Goal: Task Accomplishment & Management: Use online tool/utility

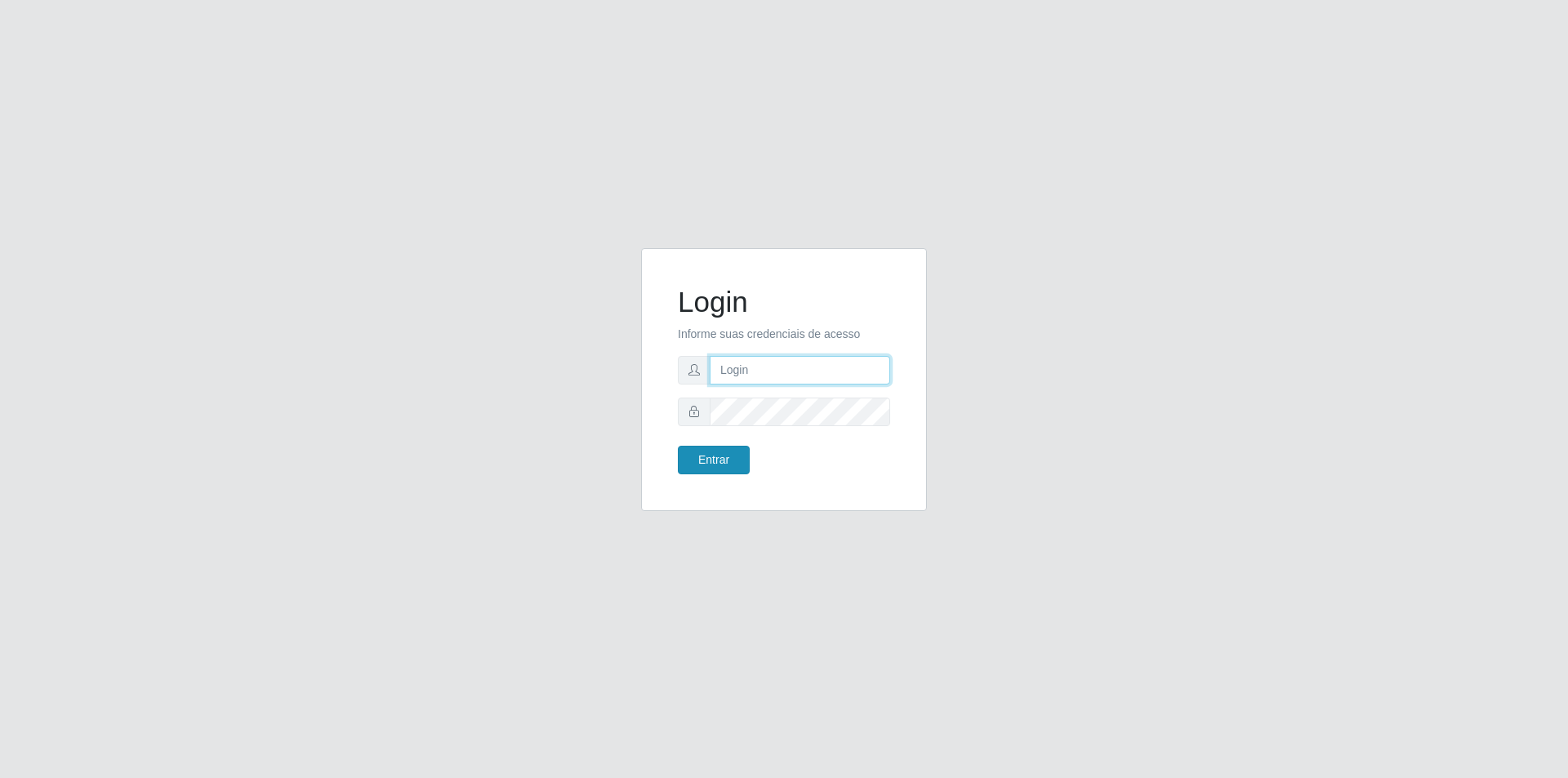
type input "[PERSON_NAME][EMAIL_ADDRESS][DOMAIN_NAME]"
click at [723, 451] on button "Entrar" at bounding box center [713, 460] width 72 height 29
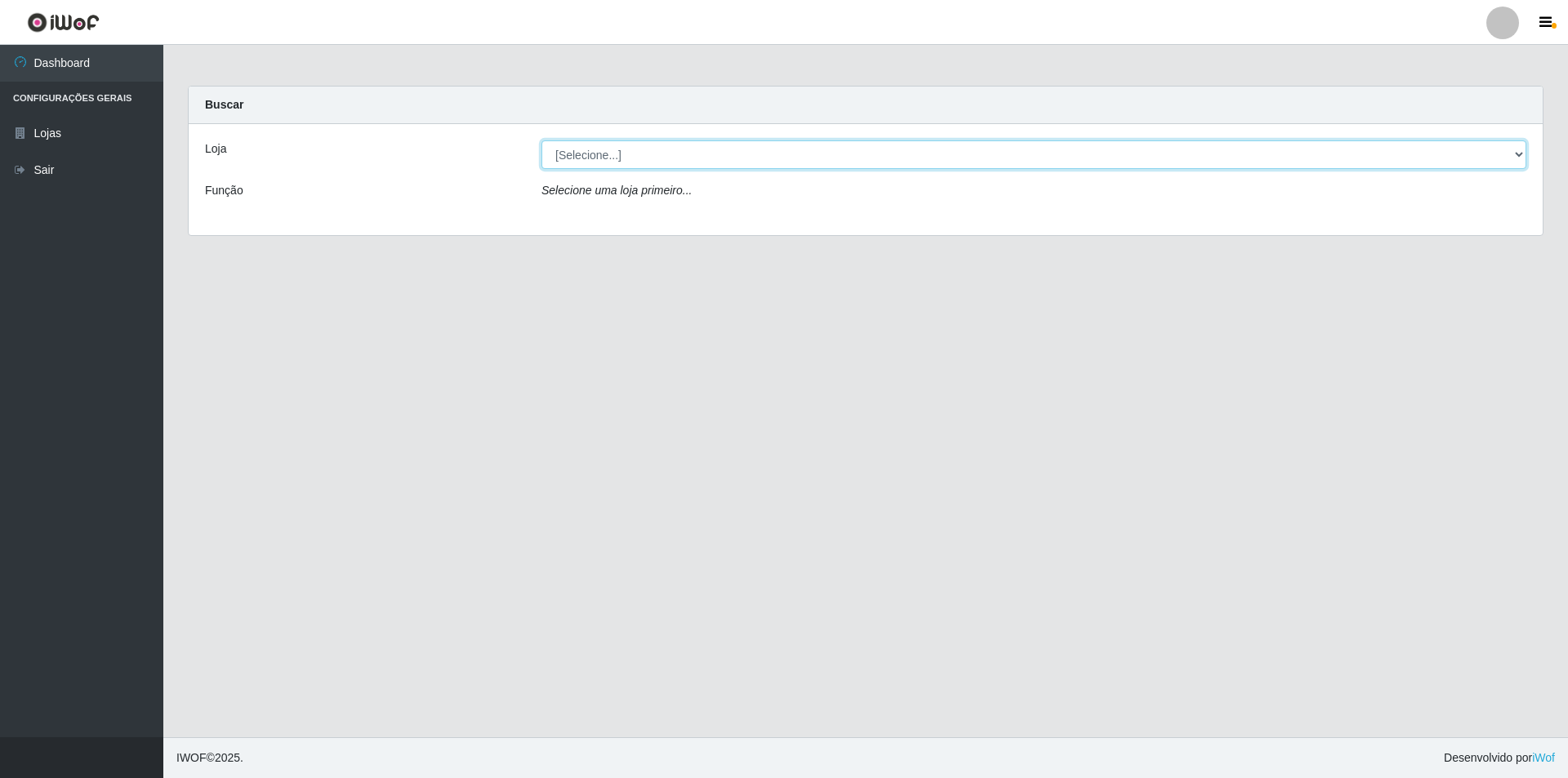
drag, startPoint x: 852, startPoint y: 145, endPoint x: 848, endPoint y: 161, distance: 16.5
click at [852, 145] on select "[Selecione...] Atacado Vem - Loja 31 [GEOGRAPHIC_DATA]" at bounding box center [1034, 155] width 985 height 29
select select "437"
click at [542, 141] on select "[Selecione...] Atacado Vem - Loja 31 [GEOGRAPHIC_DATA]" at bounding box center [1034, 155] width 985 height 29
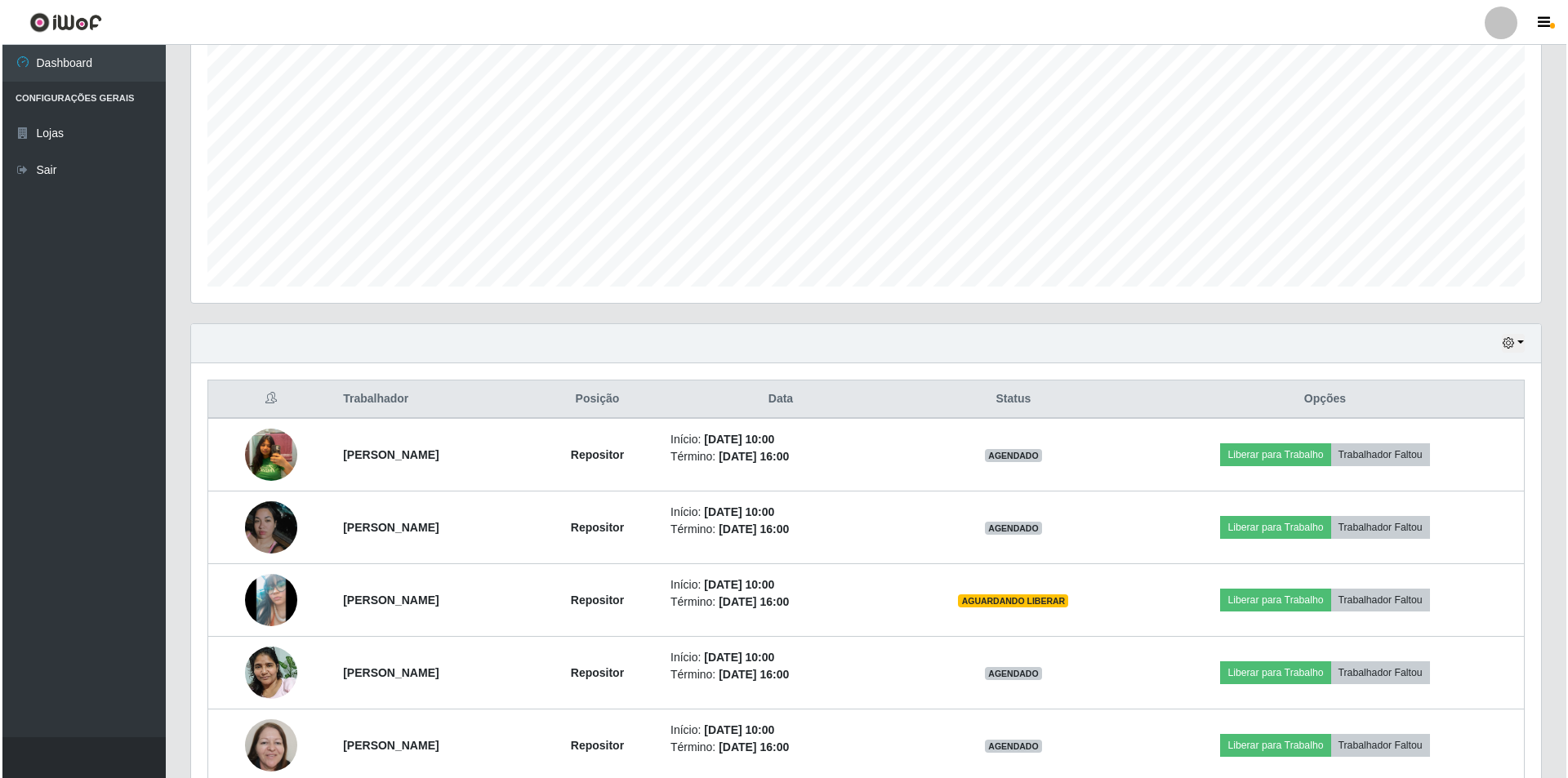
scroll to position [327, 0]
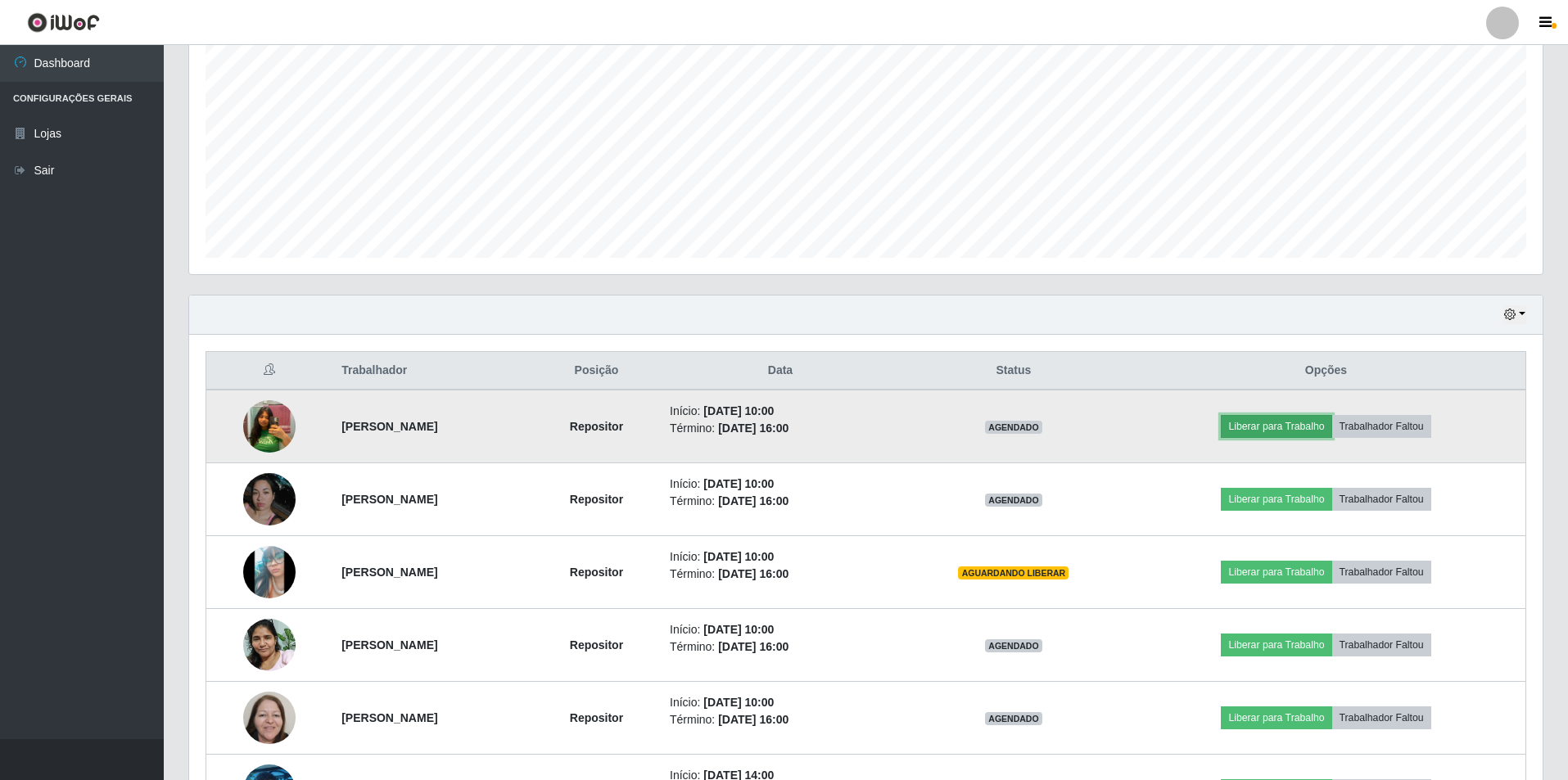
click at [1289, 429] on button "Liberar para Trabalho" at bounding box center [1276, 427] width 110 height 23
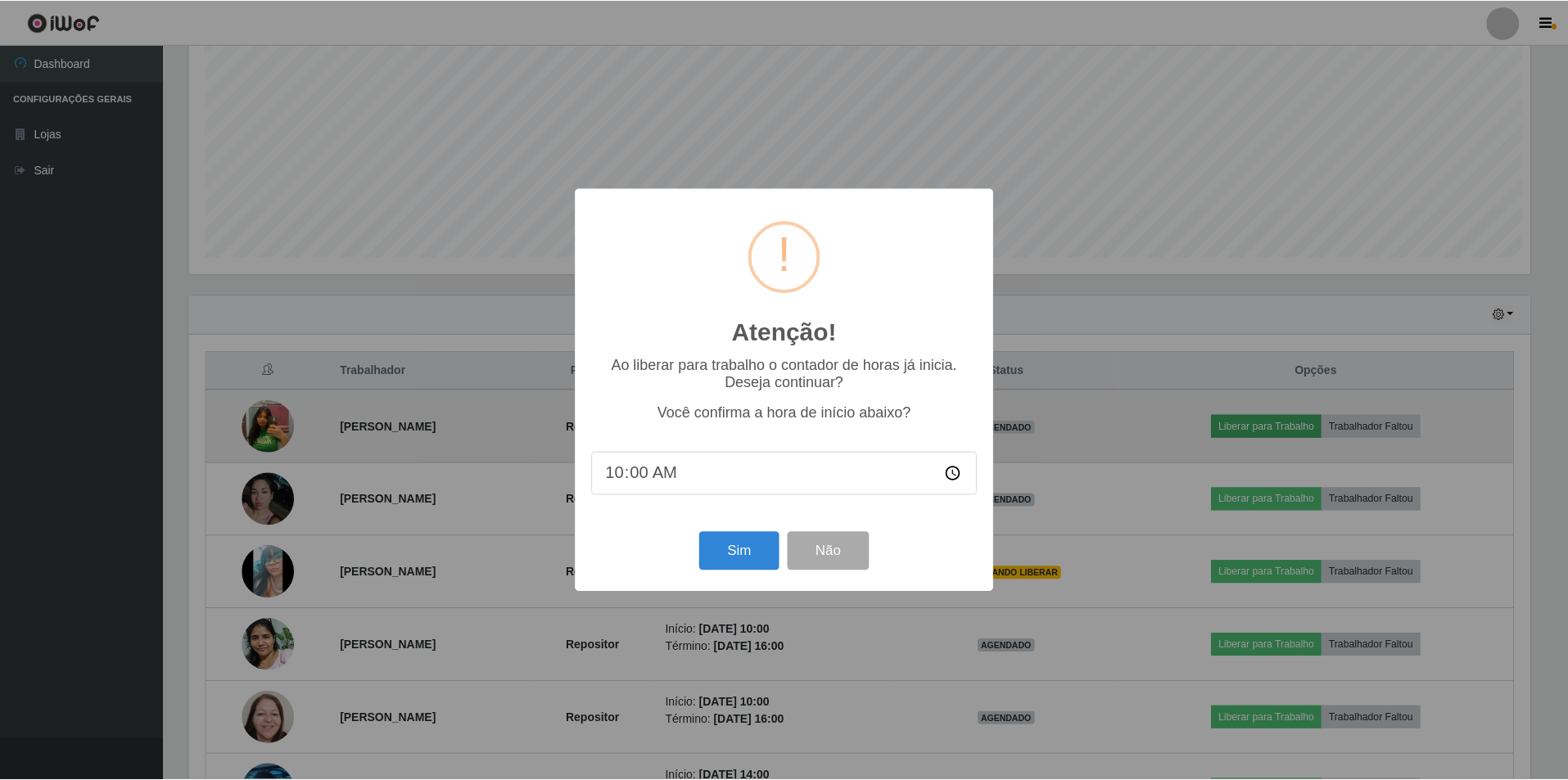
scroll to position [340, 1345]
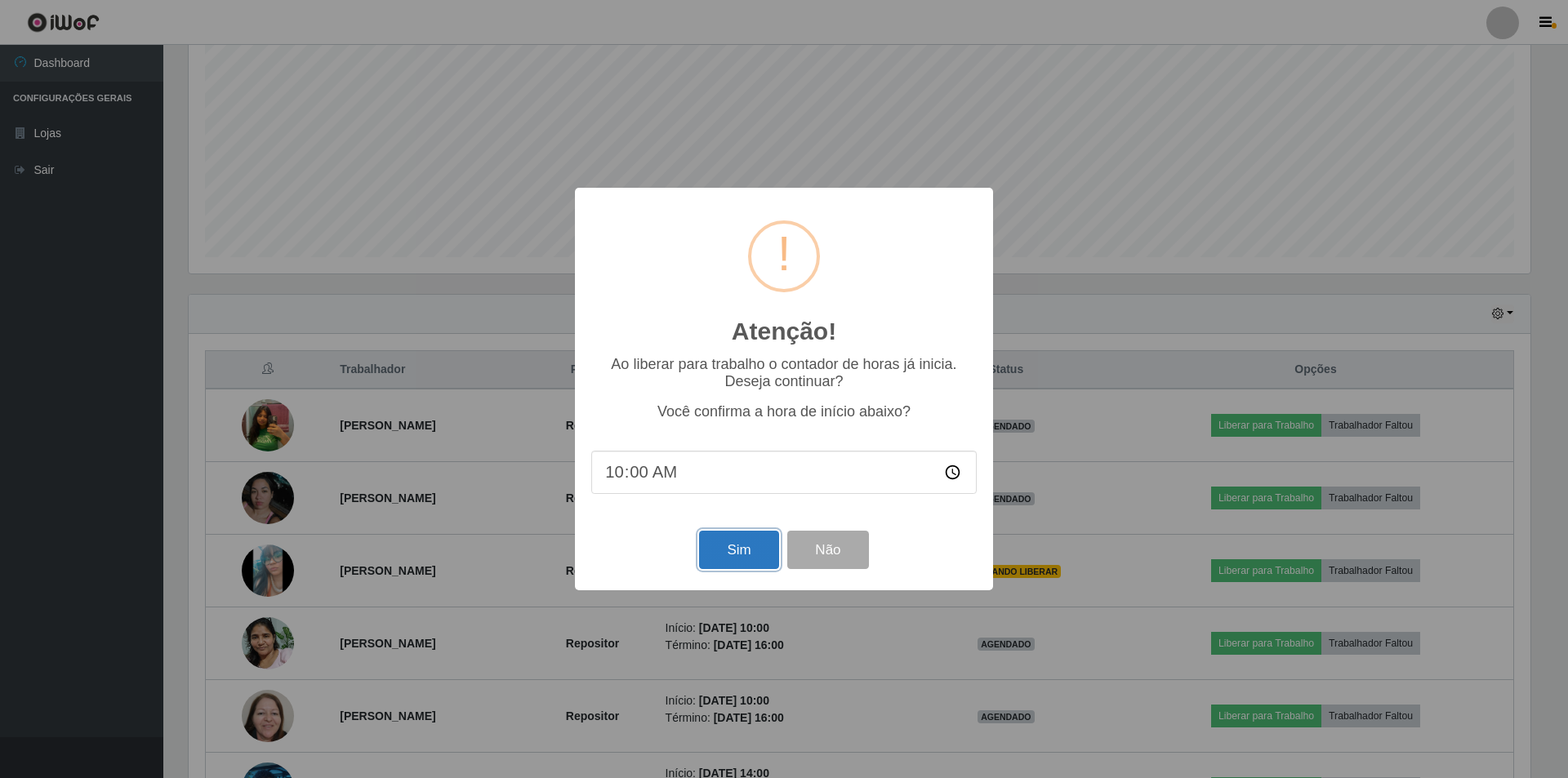
click at [749, 560] on button "Sim" at bounding box center [738, 550] width 80 height 38
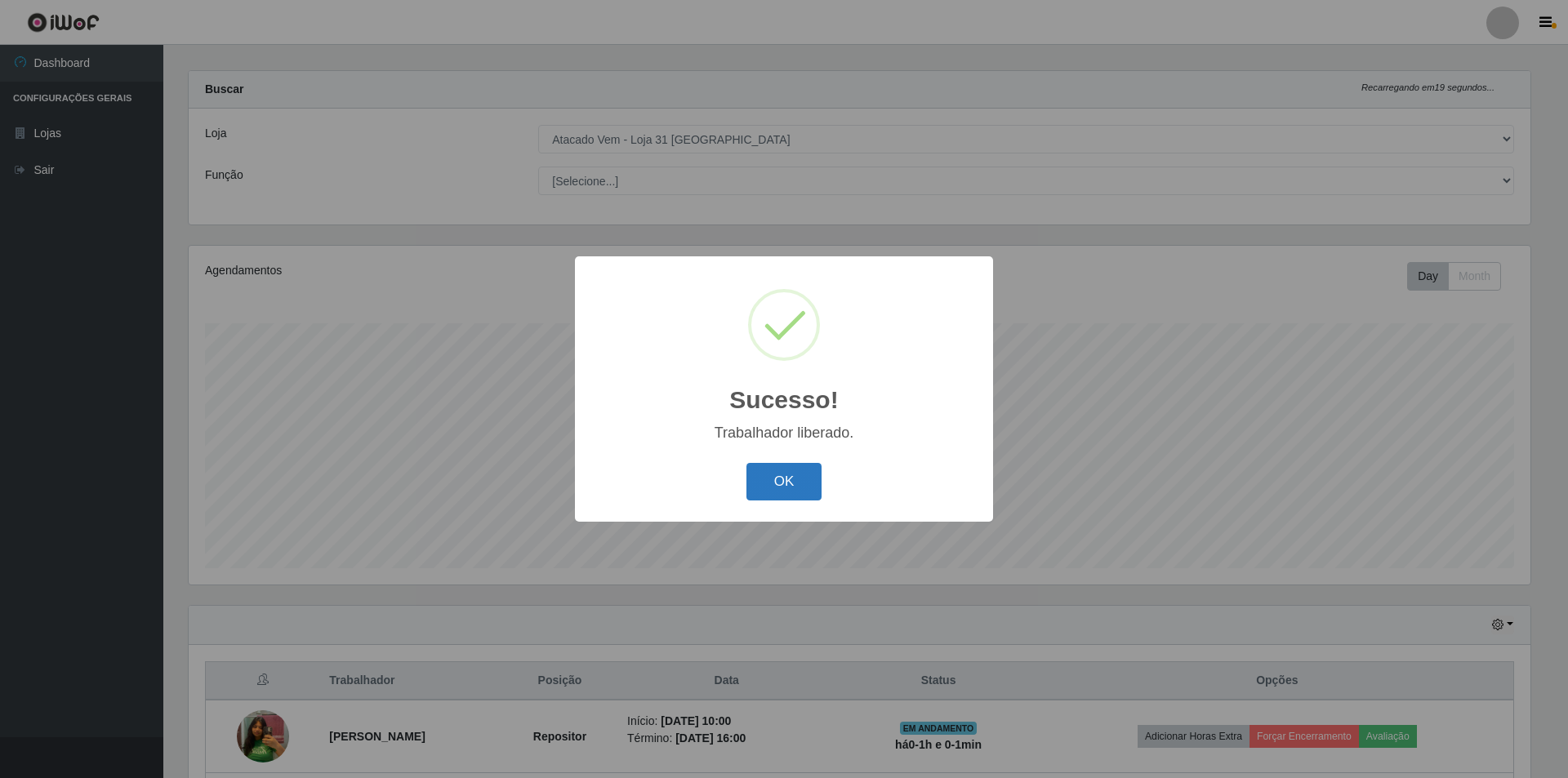
click at [797, 486] on button "OK" at bounding box center [784, 482] width 76 height 38
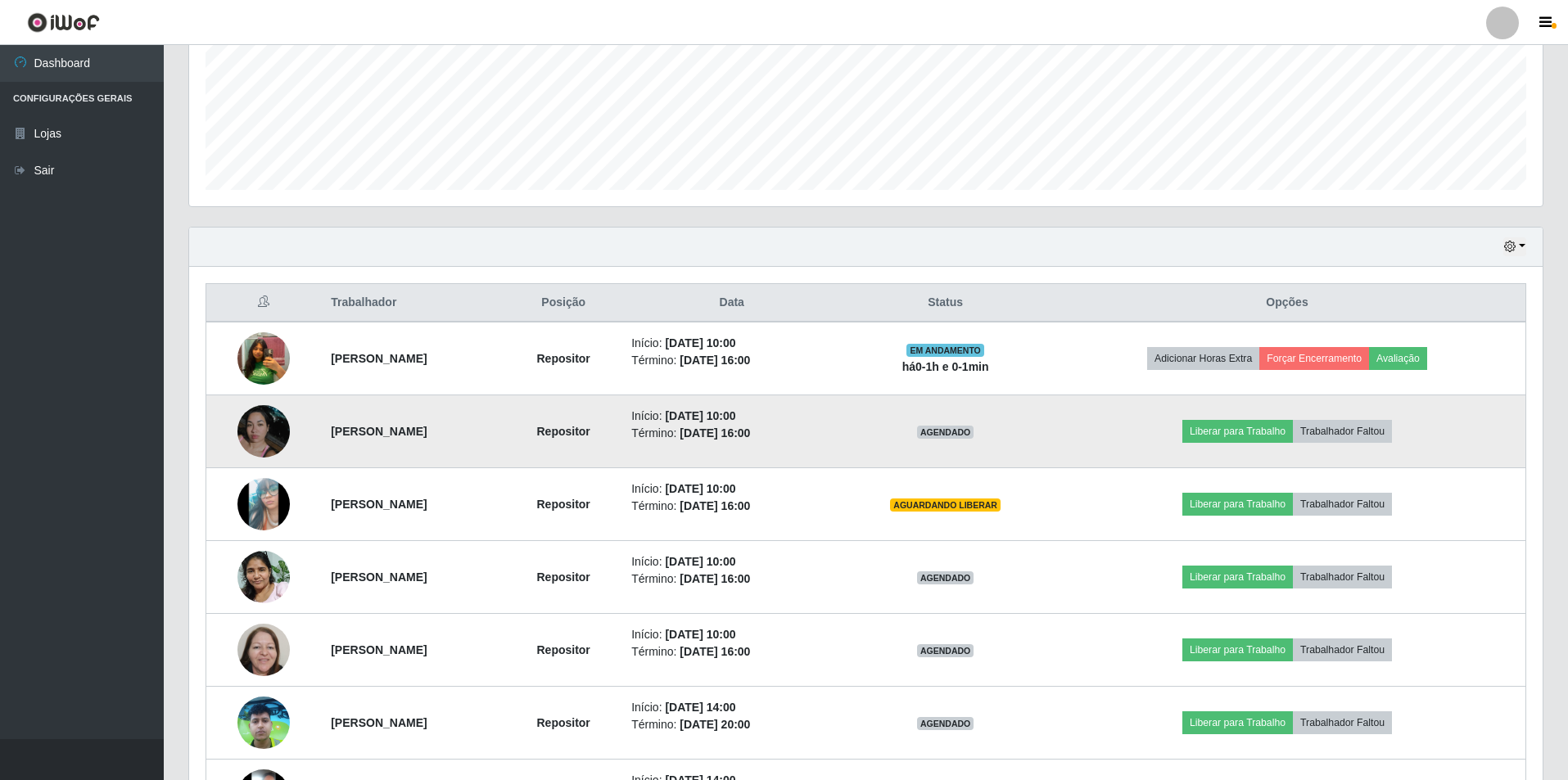
scroll to position [425, 0]
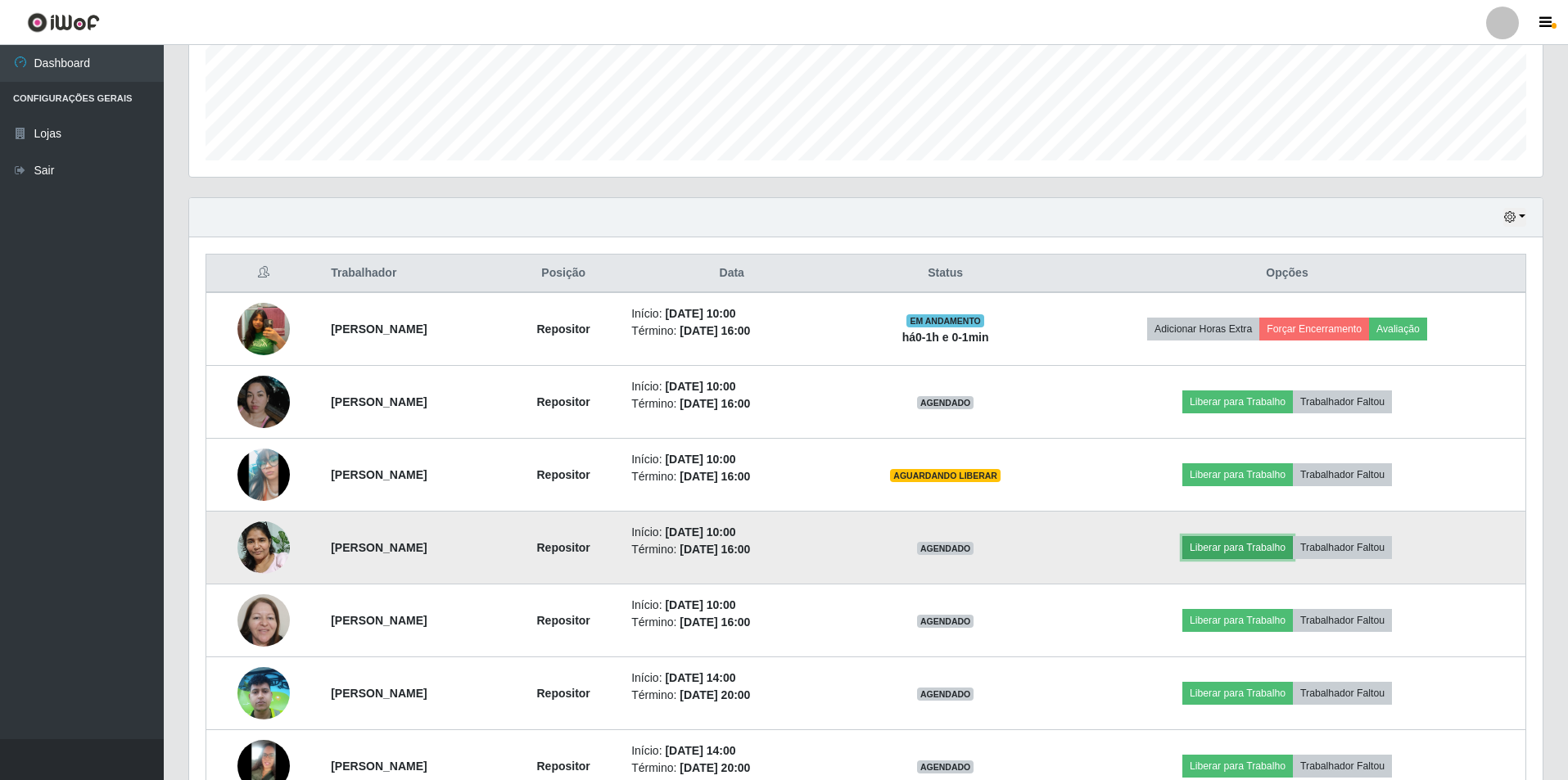
click at [1250, 549] on button "Liberar para Trabalho" at bounding box center [1237, 548] width 110 height 23
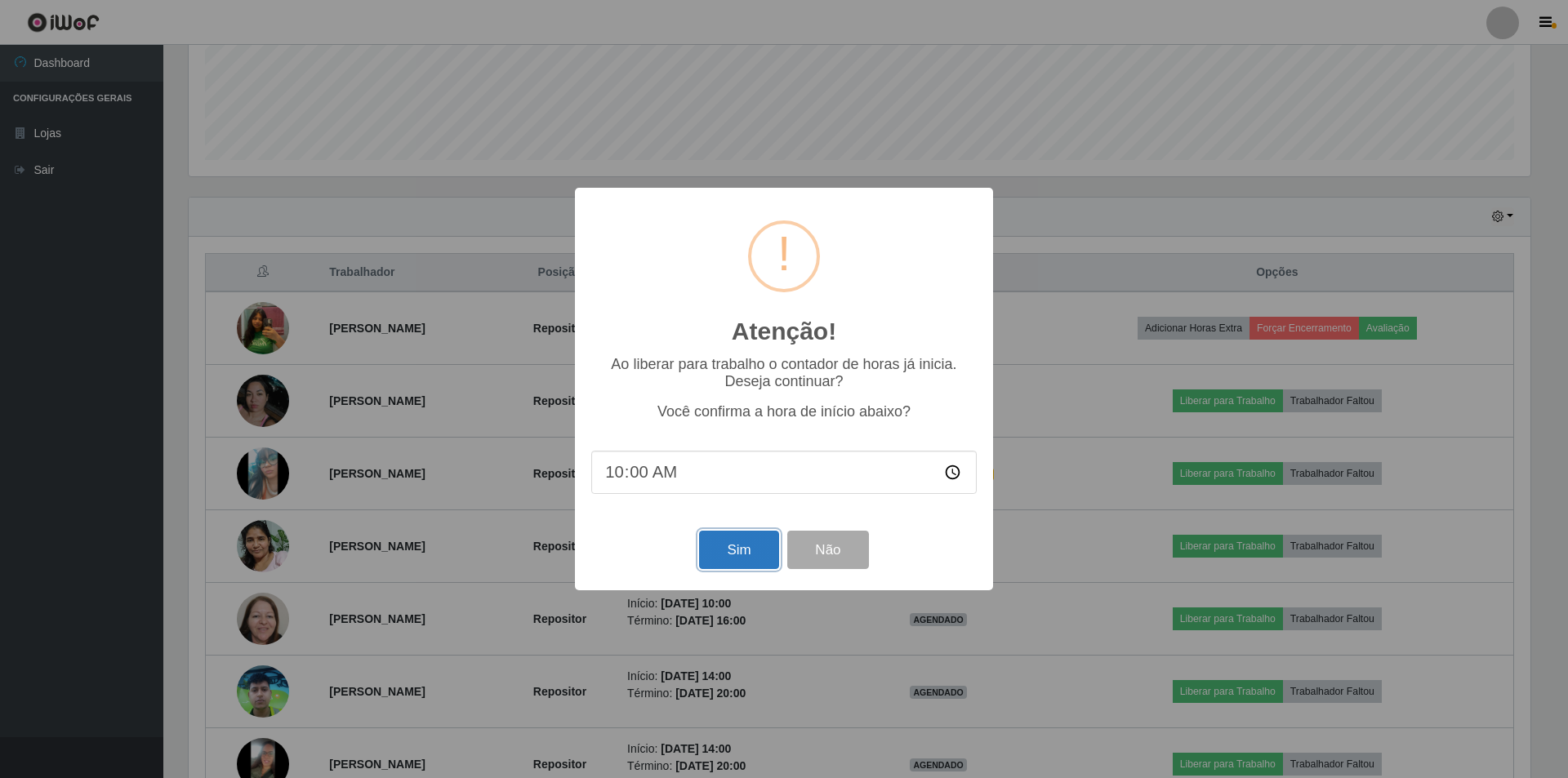
click at [761, 564] on button "Sim" at bounding box center [738, 550] width 80 height 38
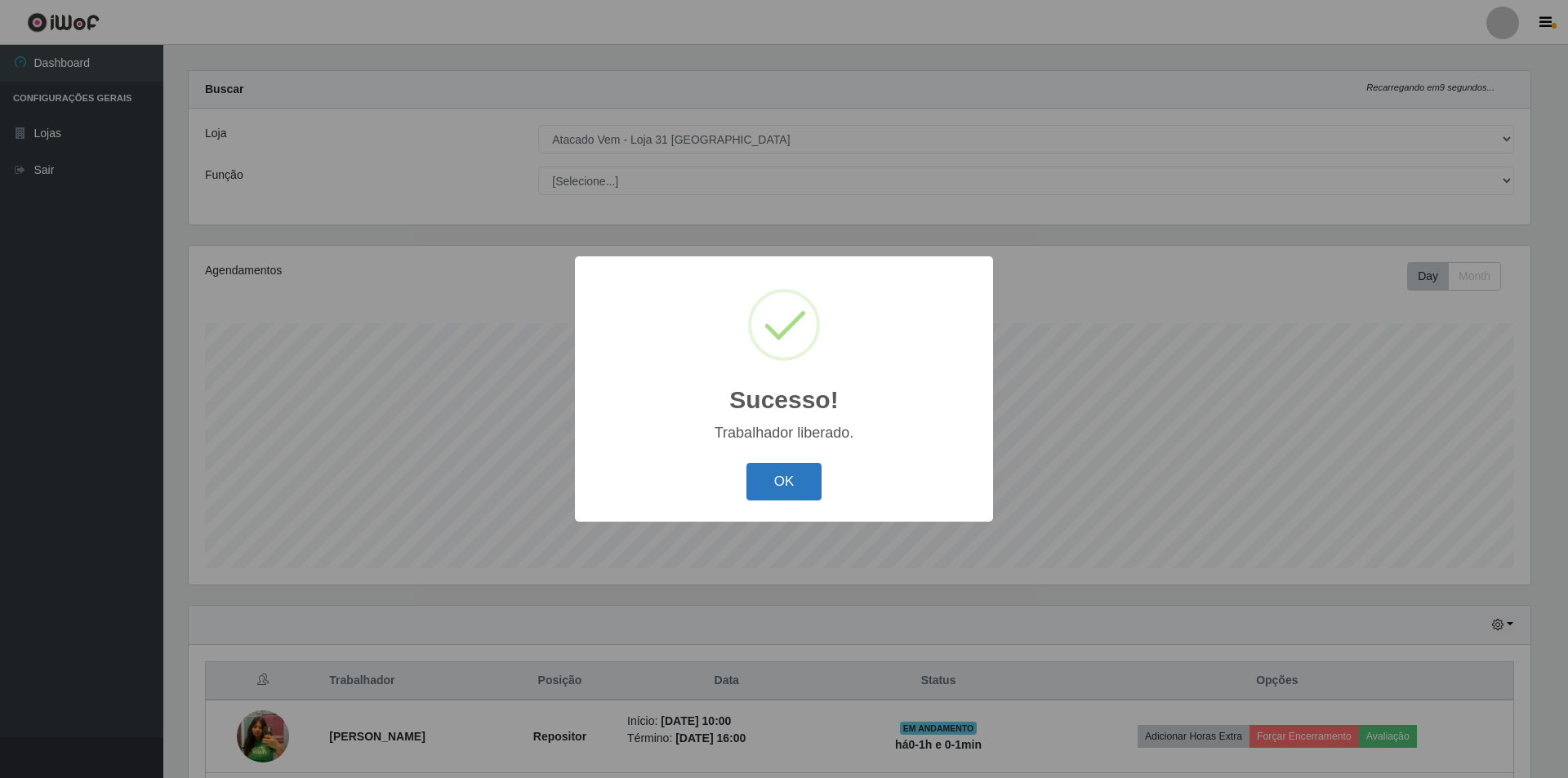
click at [820, 489] on button "OK" at bounding box center [784, 482] width 76 height 38
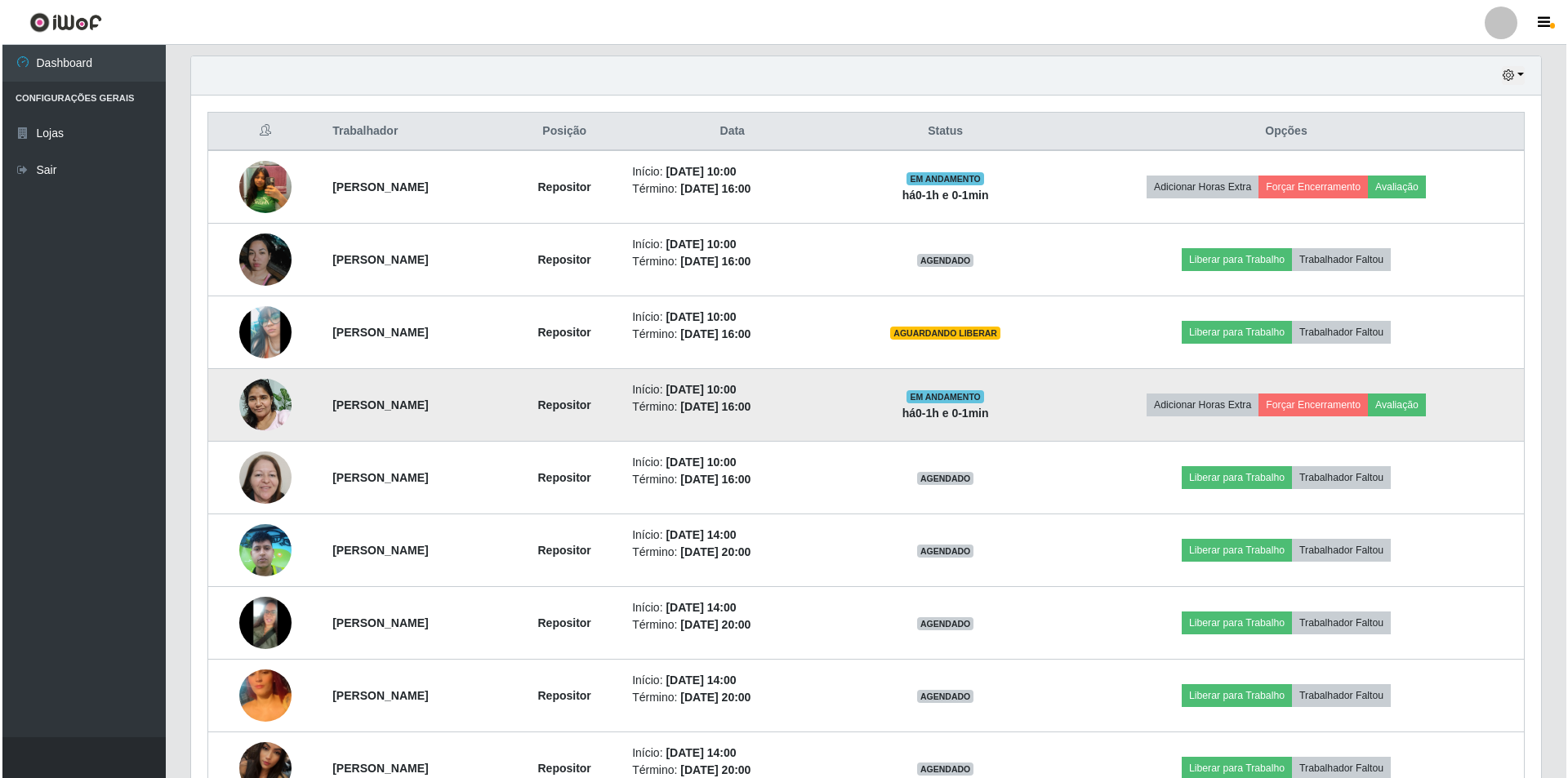
scroll to position [587, 0]
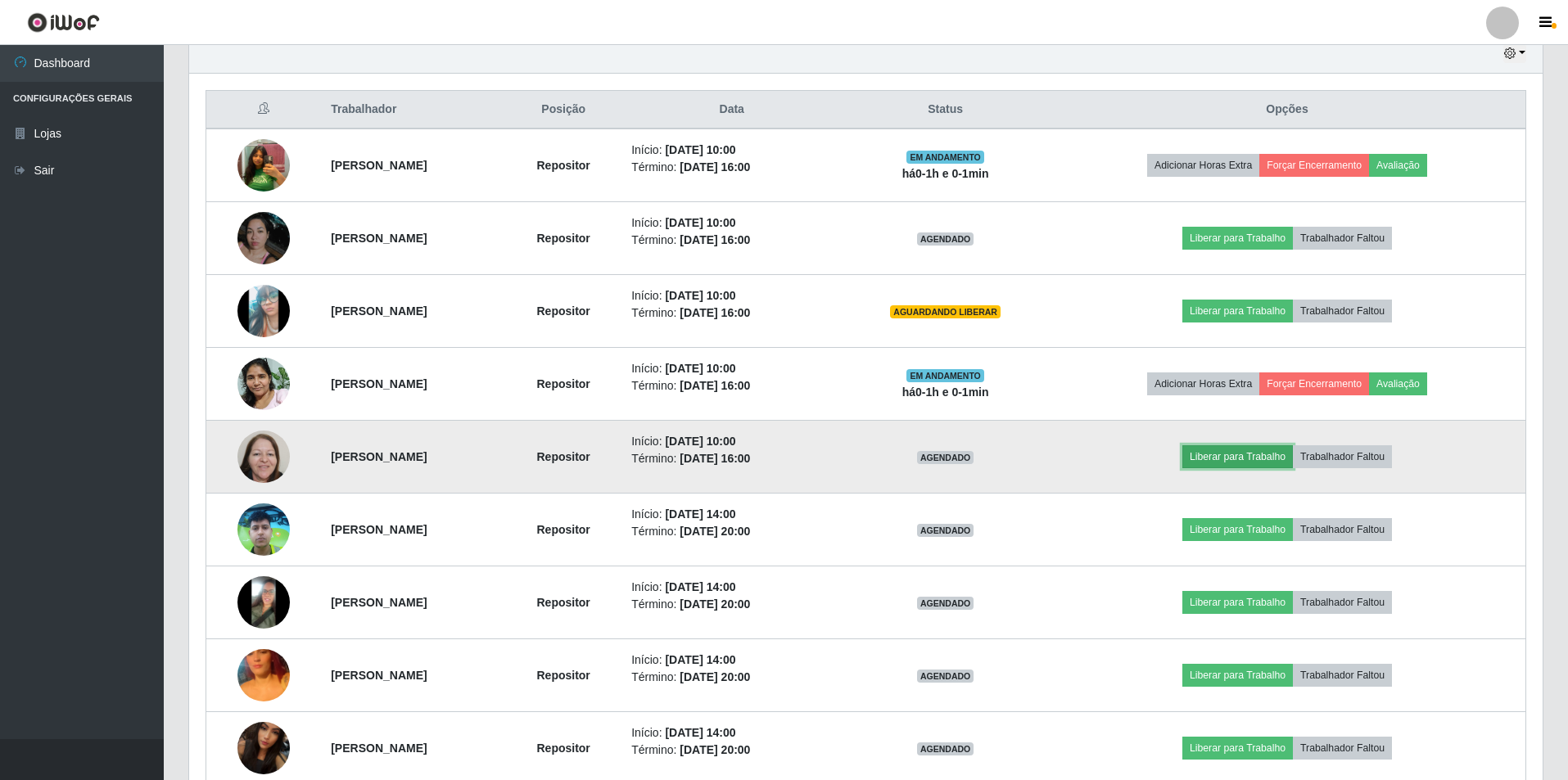
click at [1259, 447] on button "Liberar para Trabalho" at bounding box center [1237, 457] width 110 height 23
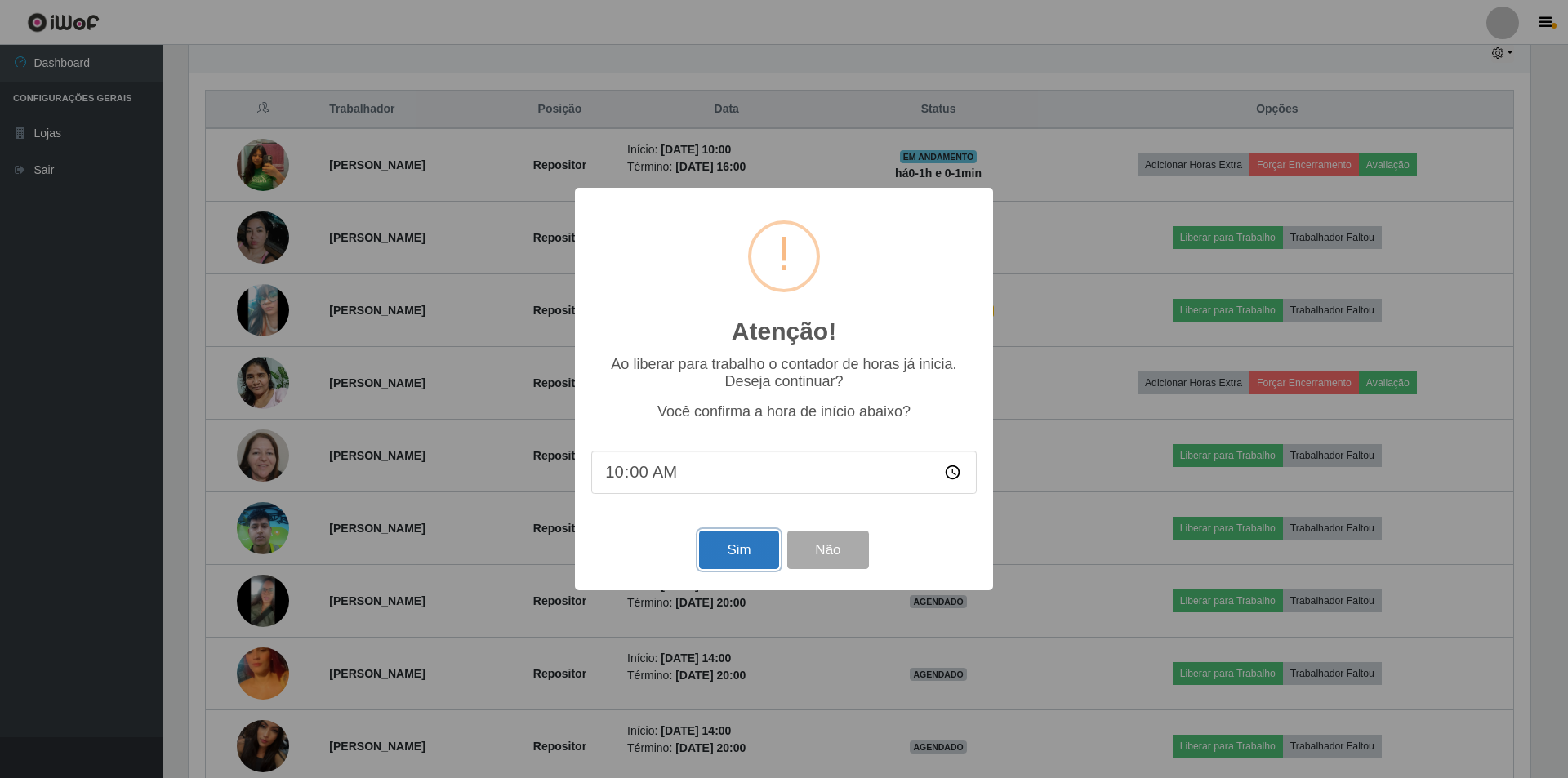
click at [753, 550] on button "Sim" at bounding box center [738, 550] width 80 height 38
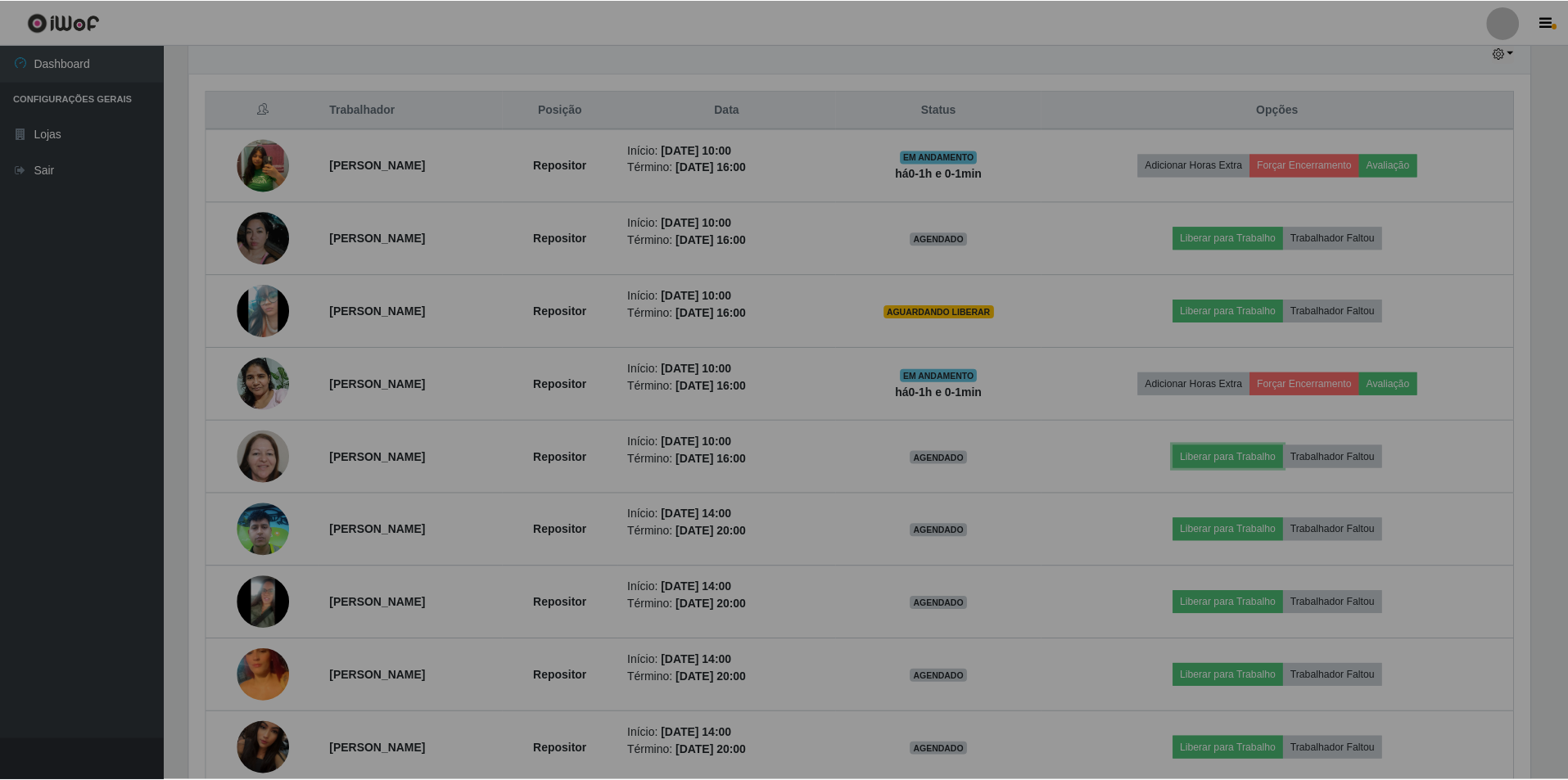
scroll to position [0, 0]
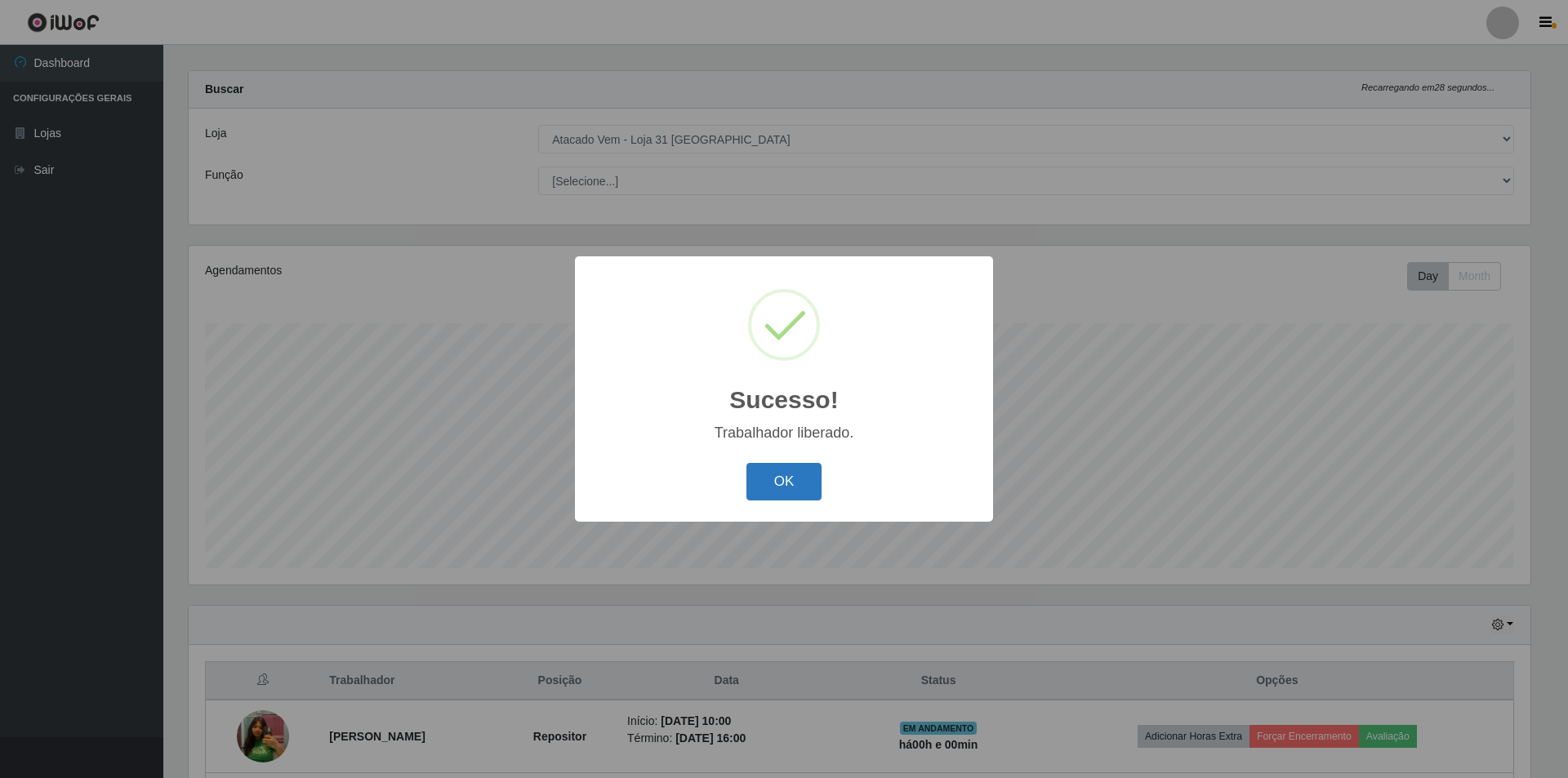
click at [771, 495] on button "OK" at bounding box center [784, 482] width 76 height 38
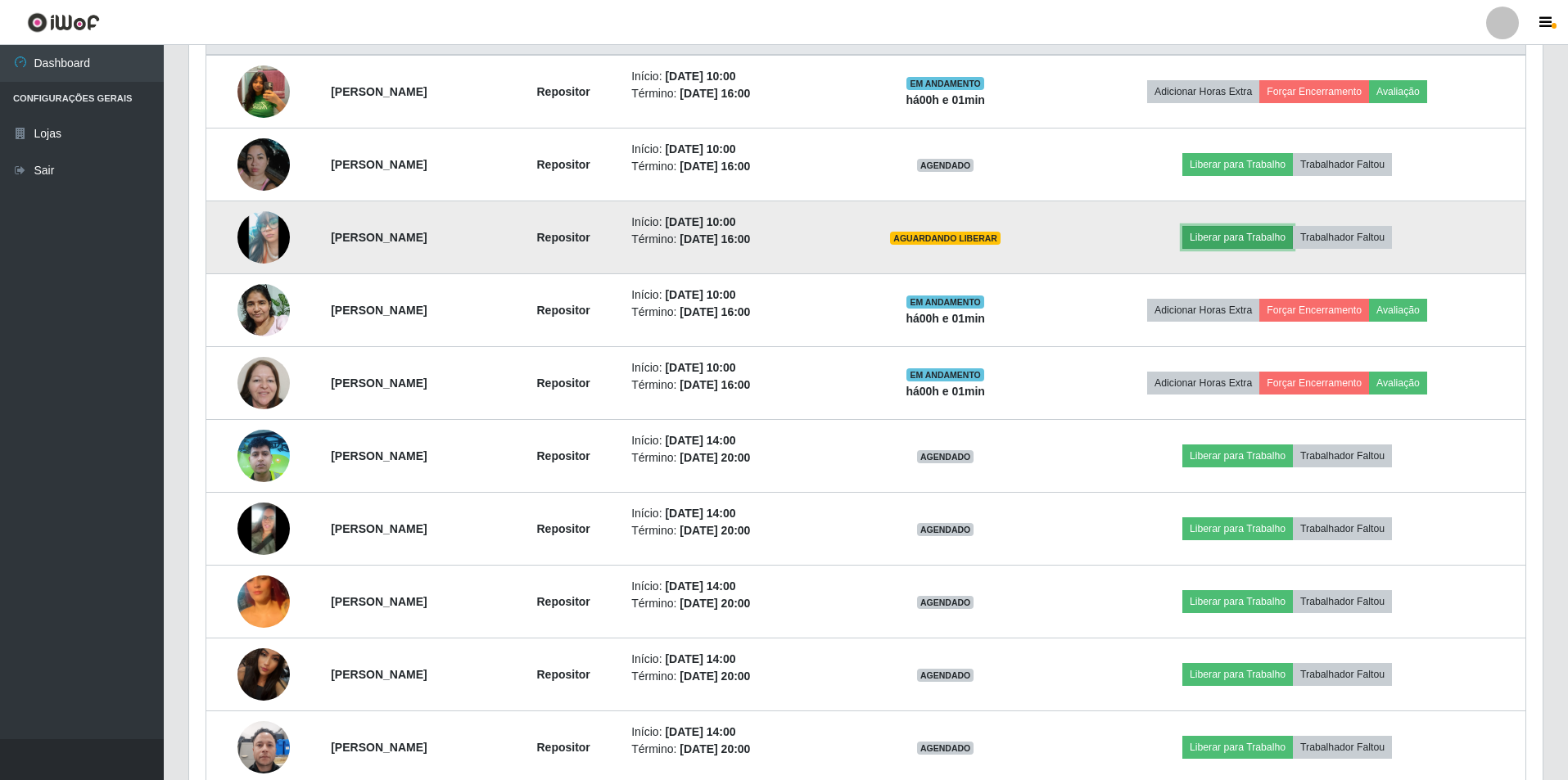
click at [1263, 236] on button "Liberar para Trabalho" at bounding box center [1237, 237] width 110 height 23
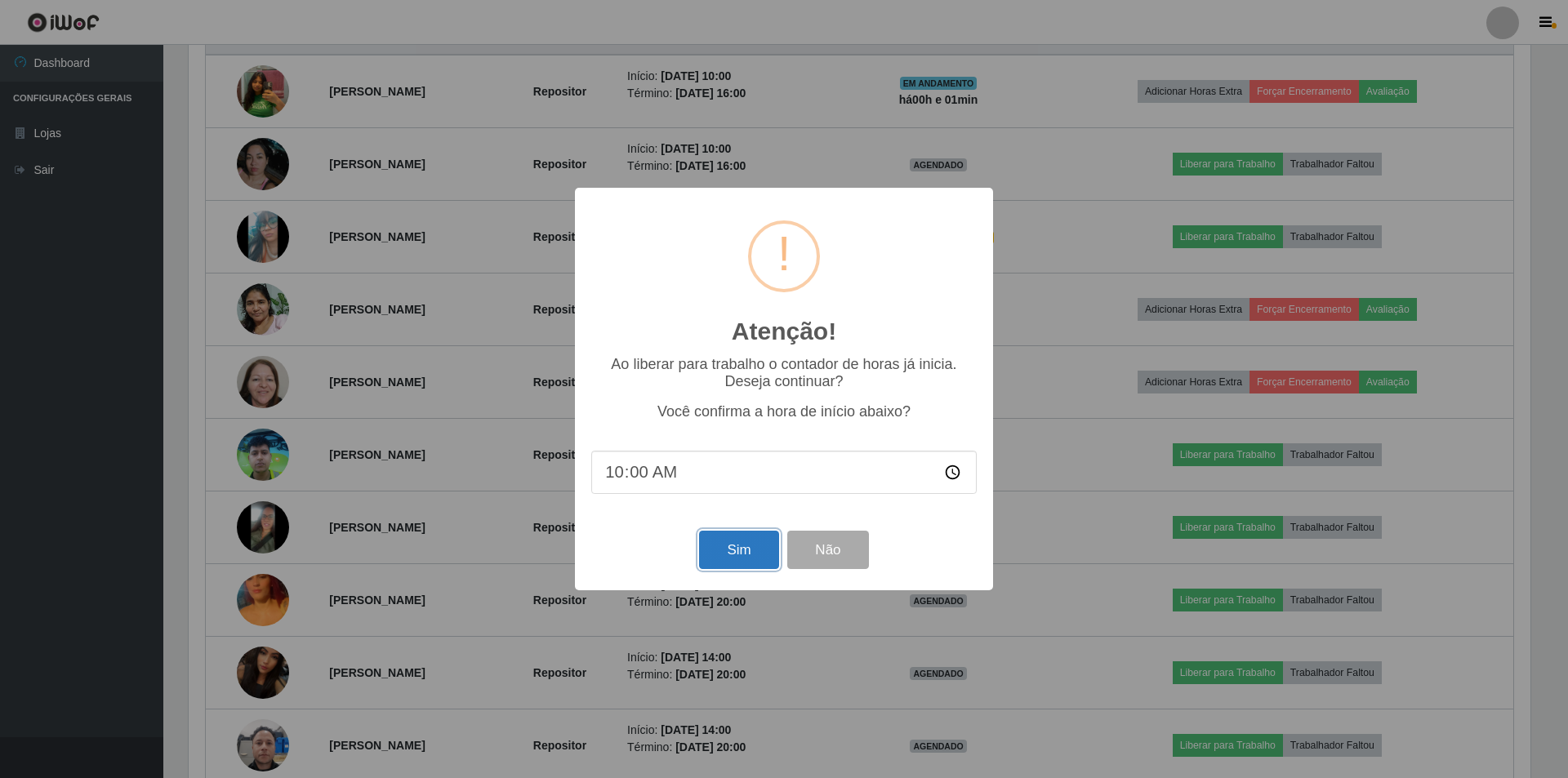
click at [744, 556] on button "Sim" at bounding box center [738, 550] width 80 height 38
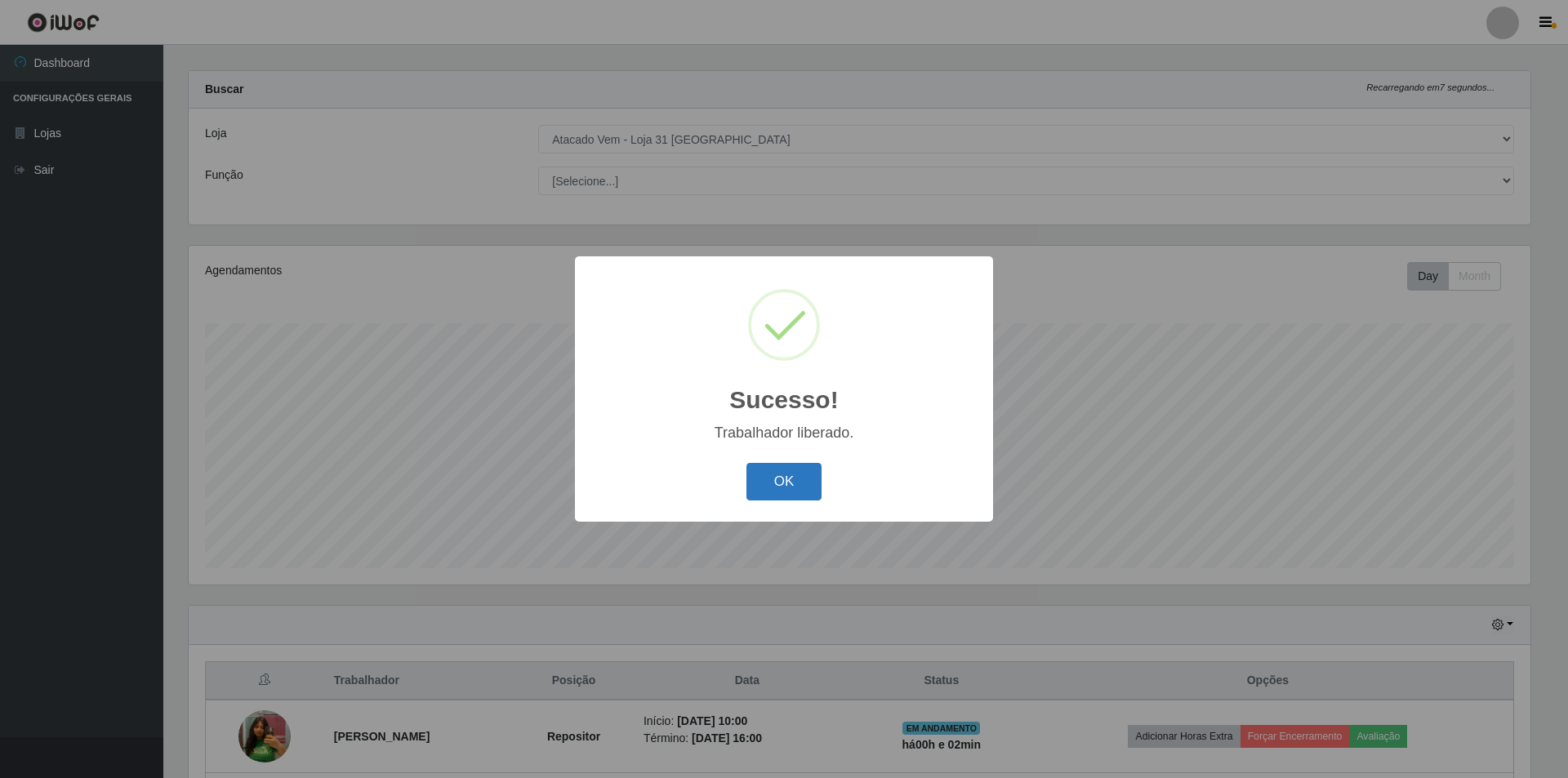
click at [788, 489] on button "OK" at bounding box center [784, 482] width 76 height 38
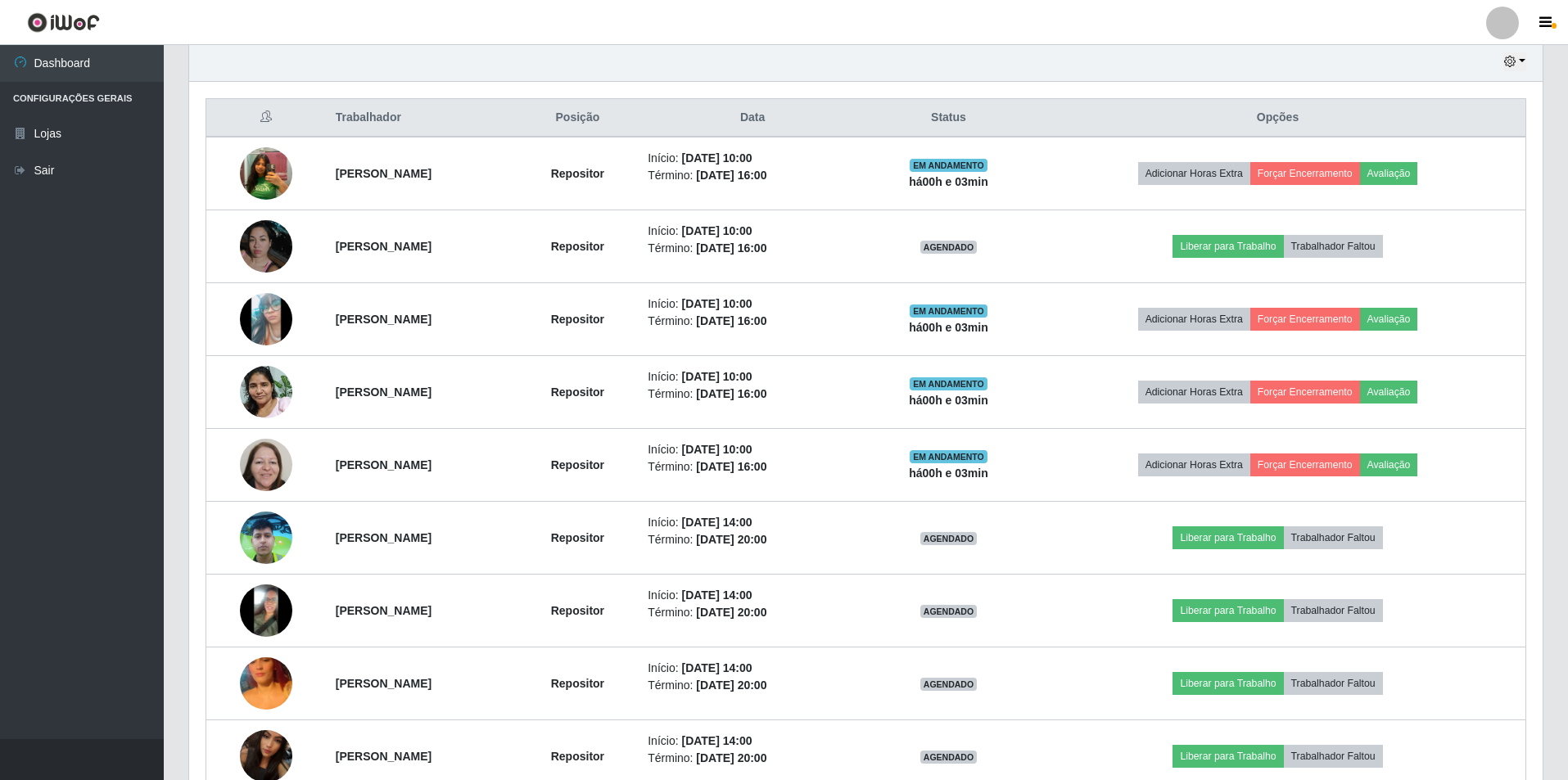
scroll to position [744, 0]
